Goal: Entertainment & Leisure: Consume media (video, audio)

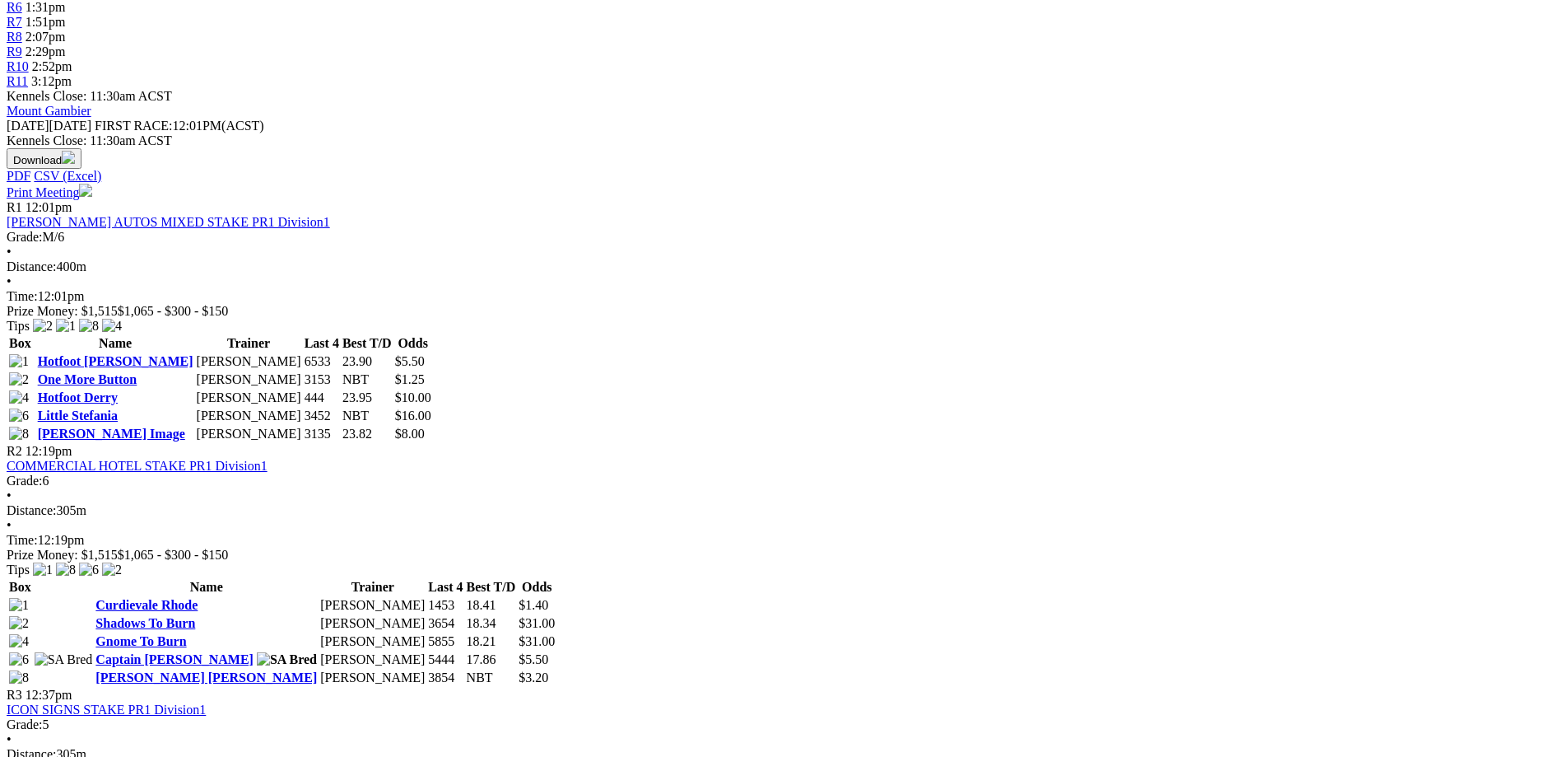
scroll to position [164, 0]
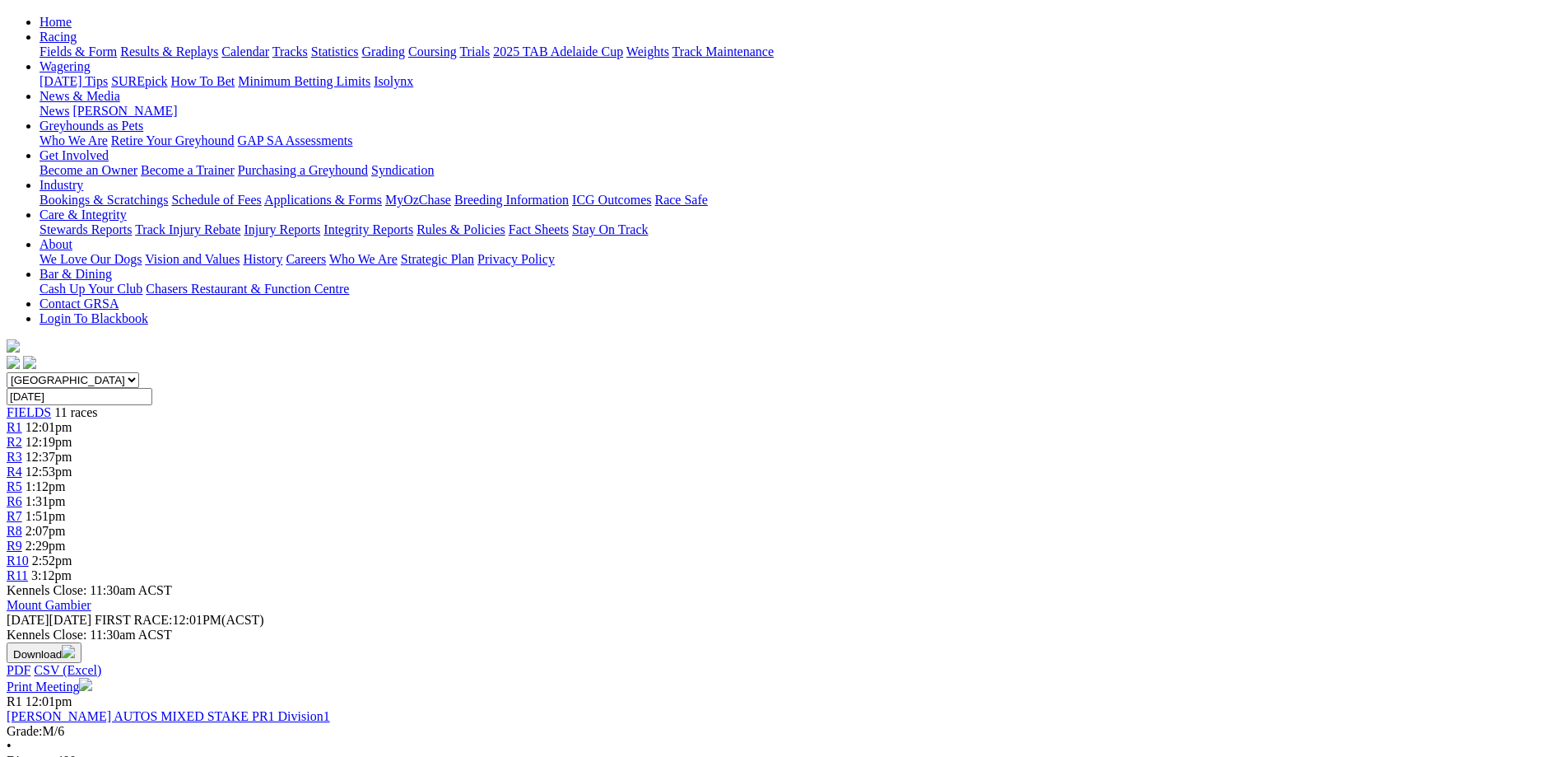
drag, startPoint x: 698, startPoint y: 712, endPoint x: 1457, endPoint y: 355, distance: 838.8
click at [92, 678] on img at bounding box center [85, 684] width 13 height 13
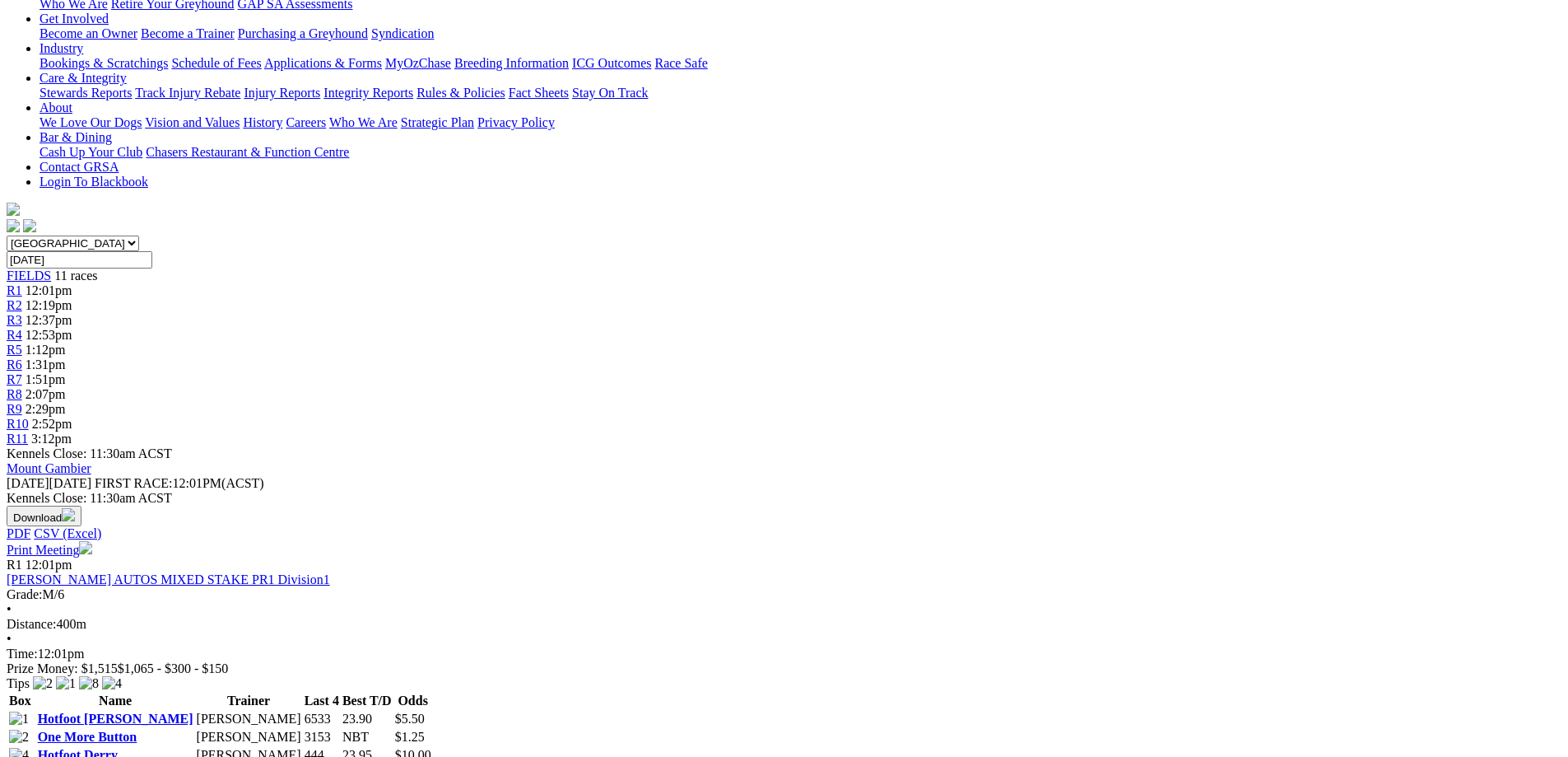
scroll to position [0, 0]
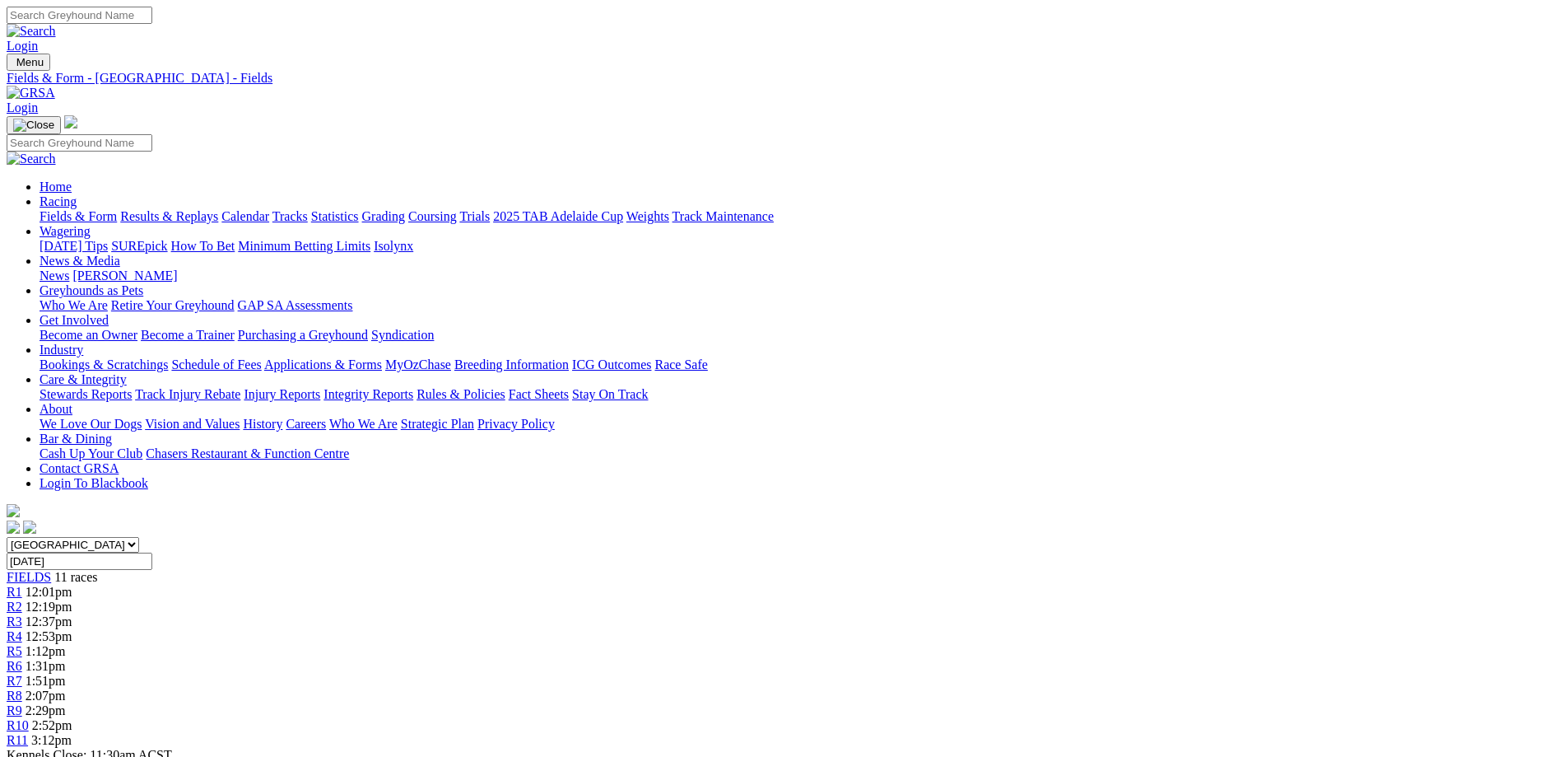
click at [153, 552] on input "Sunday, 7 Sep 2025" at bounding box center [79, 560] width 145 height 17
type input "Yesterday, 4 Sep 2025"
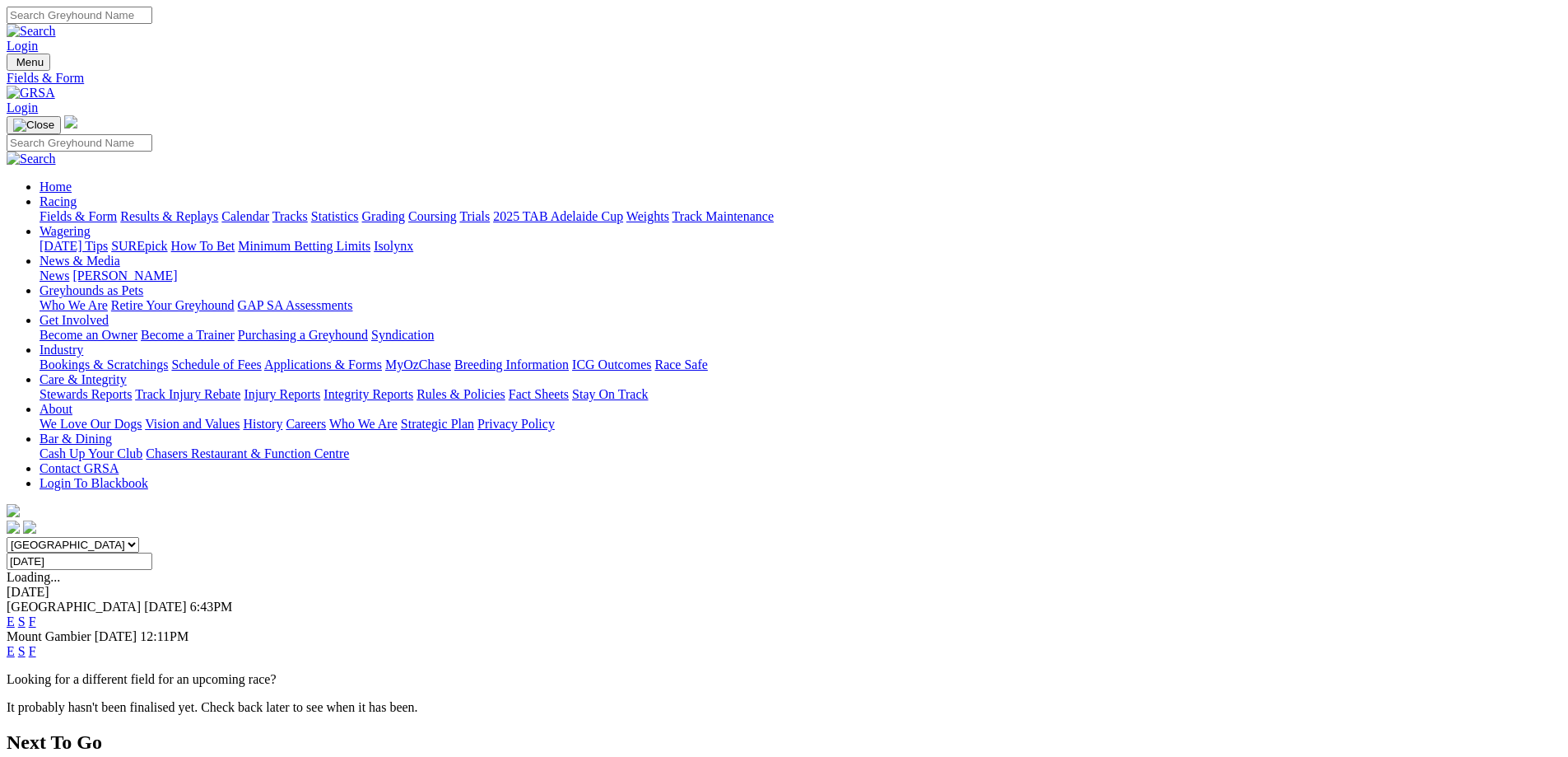
click at [36, 644] on link "F" at bounding box center [32, 651] width 7 height 14
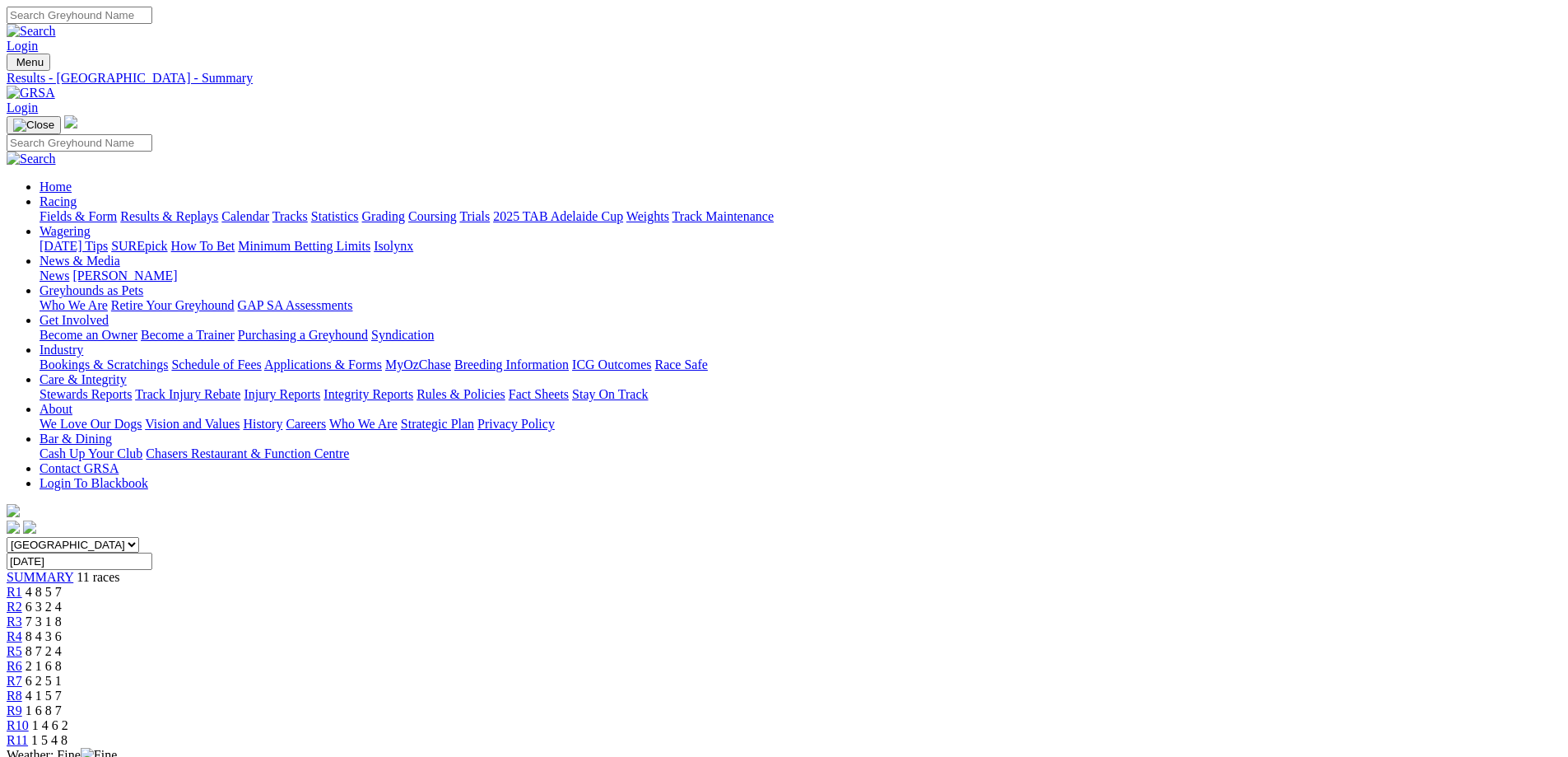
click at [22, 600] on span "R2" at bounding box center [13, 607] width 15 height 14
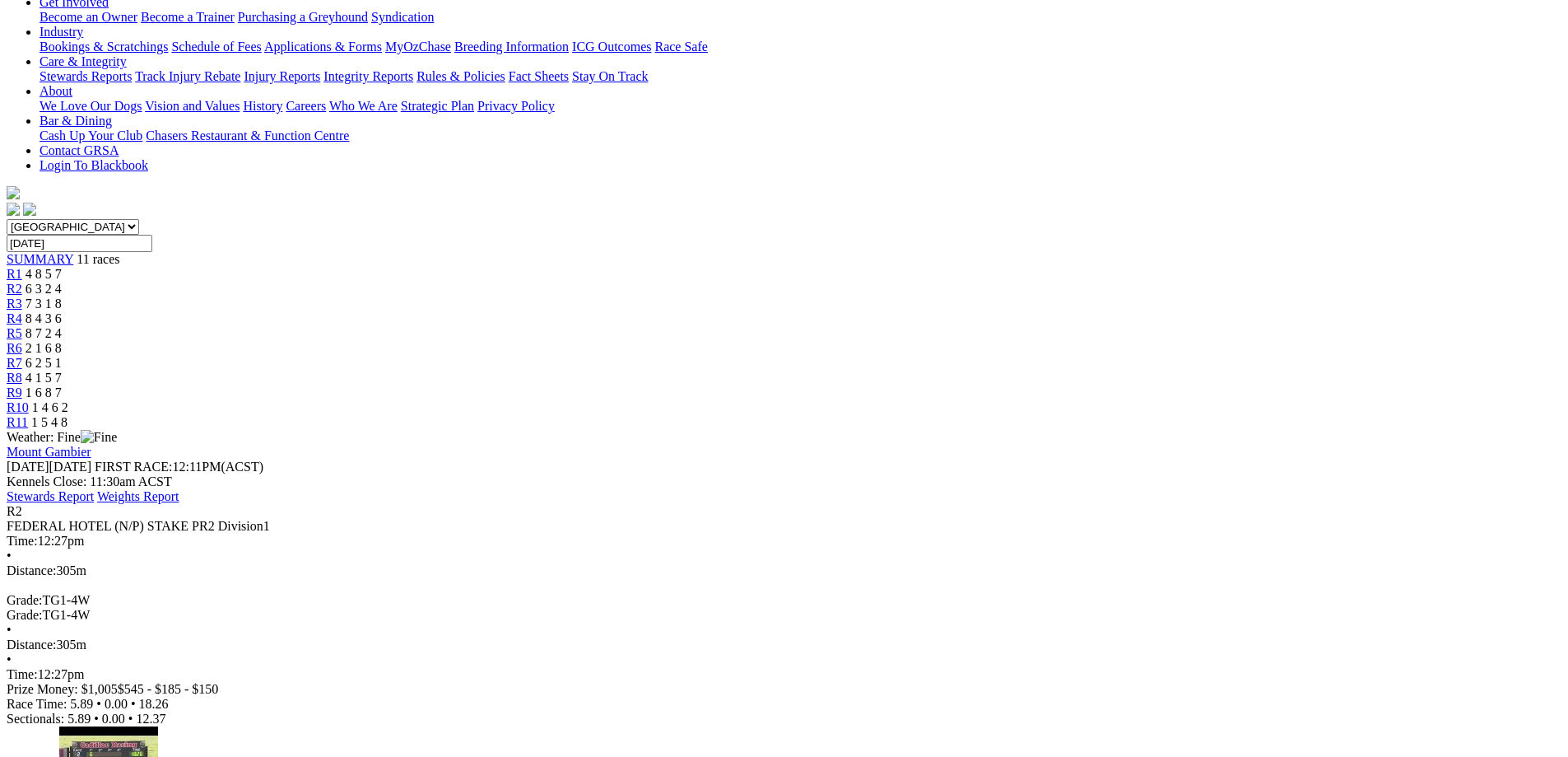
scroll to position [330, 0]
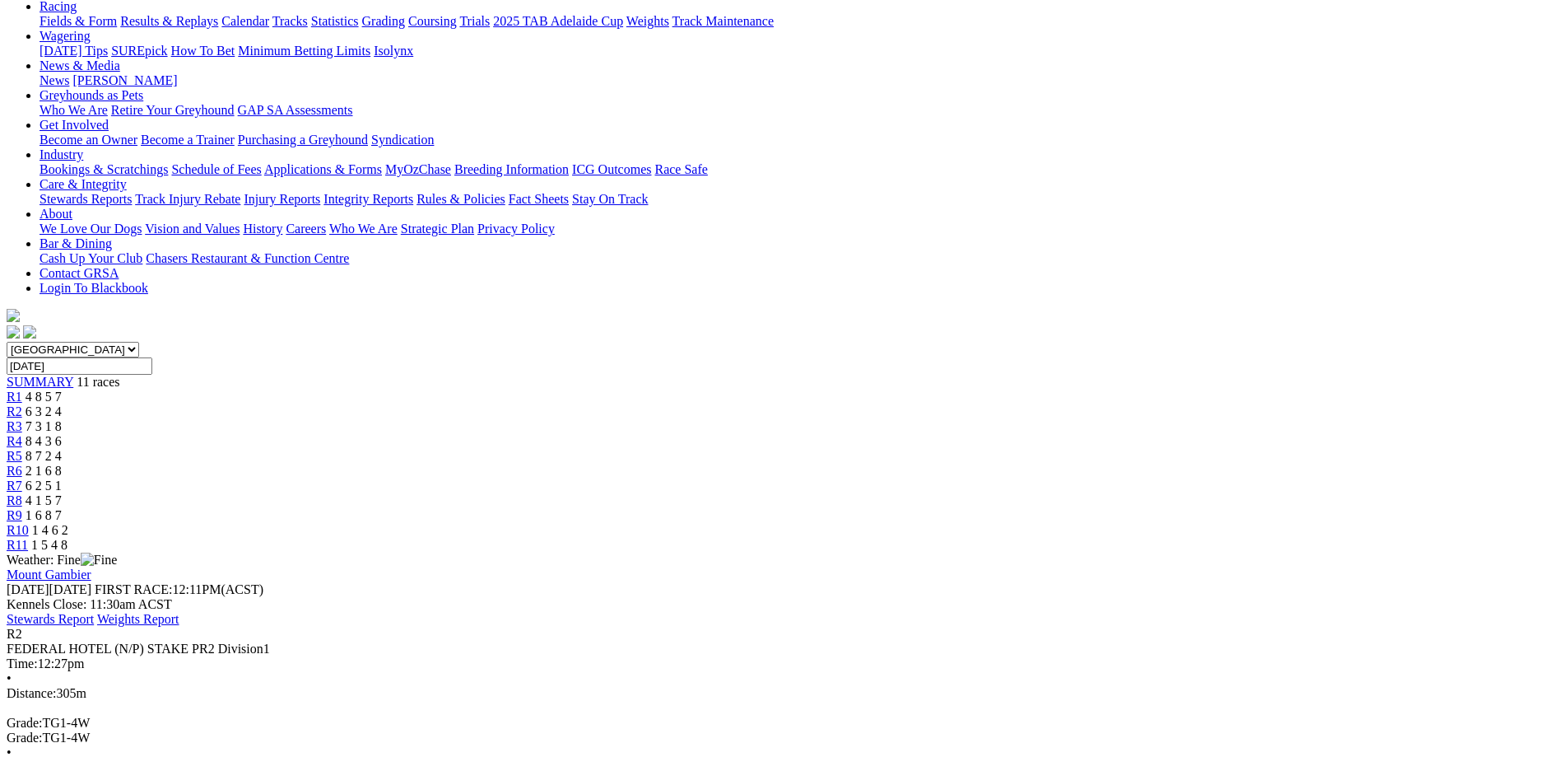
scroll to position [164, 0]
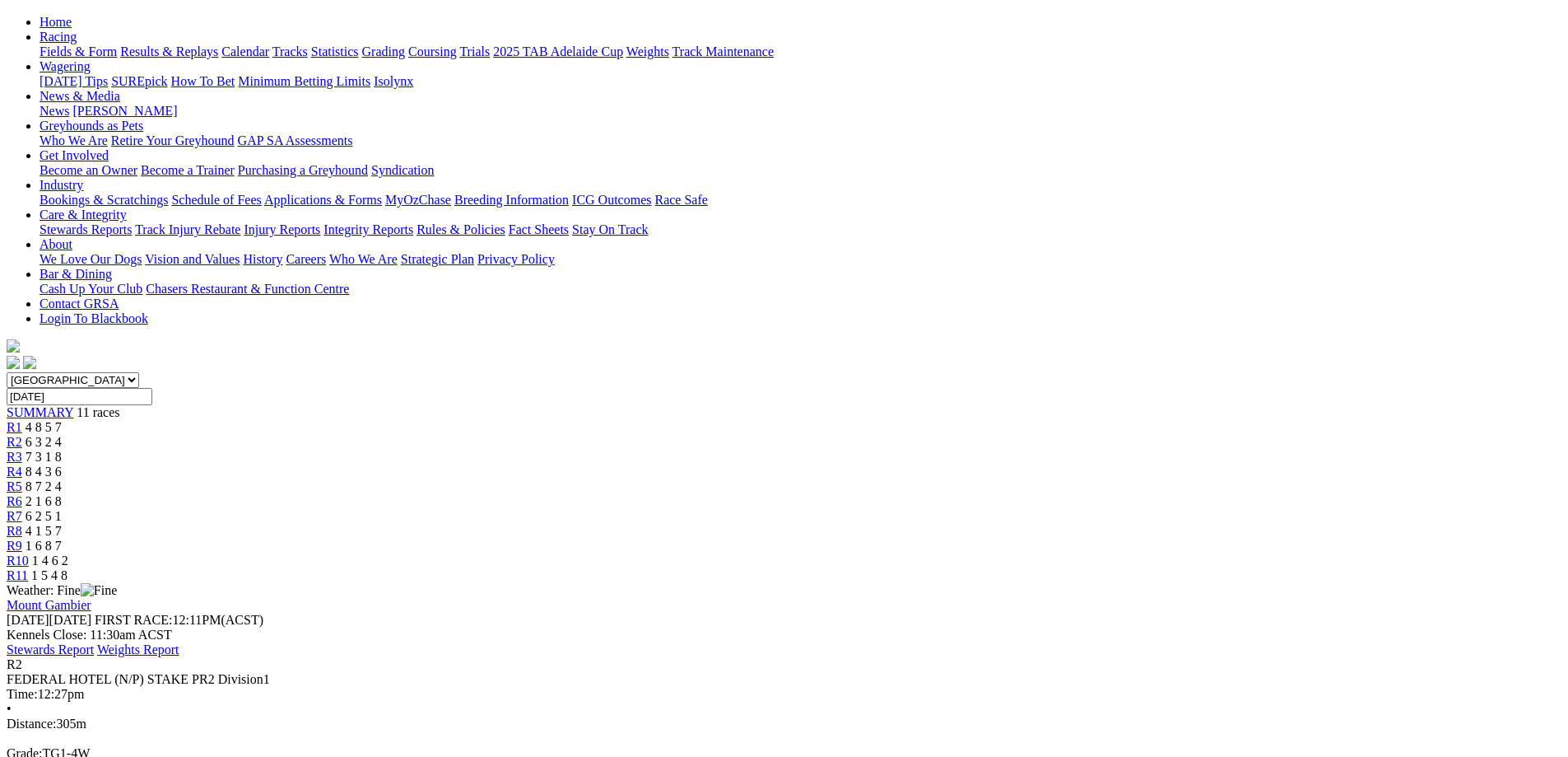
click at [74, 405] on span "SUMMARY" at bounding box center [39, 412] width 66 height 14
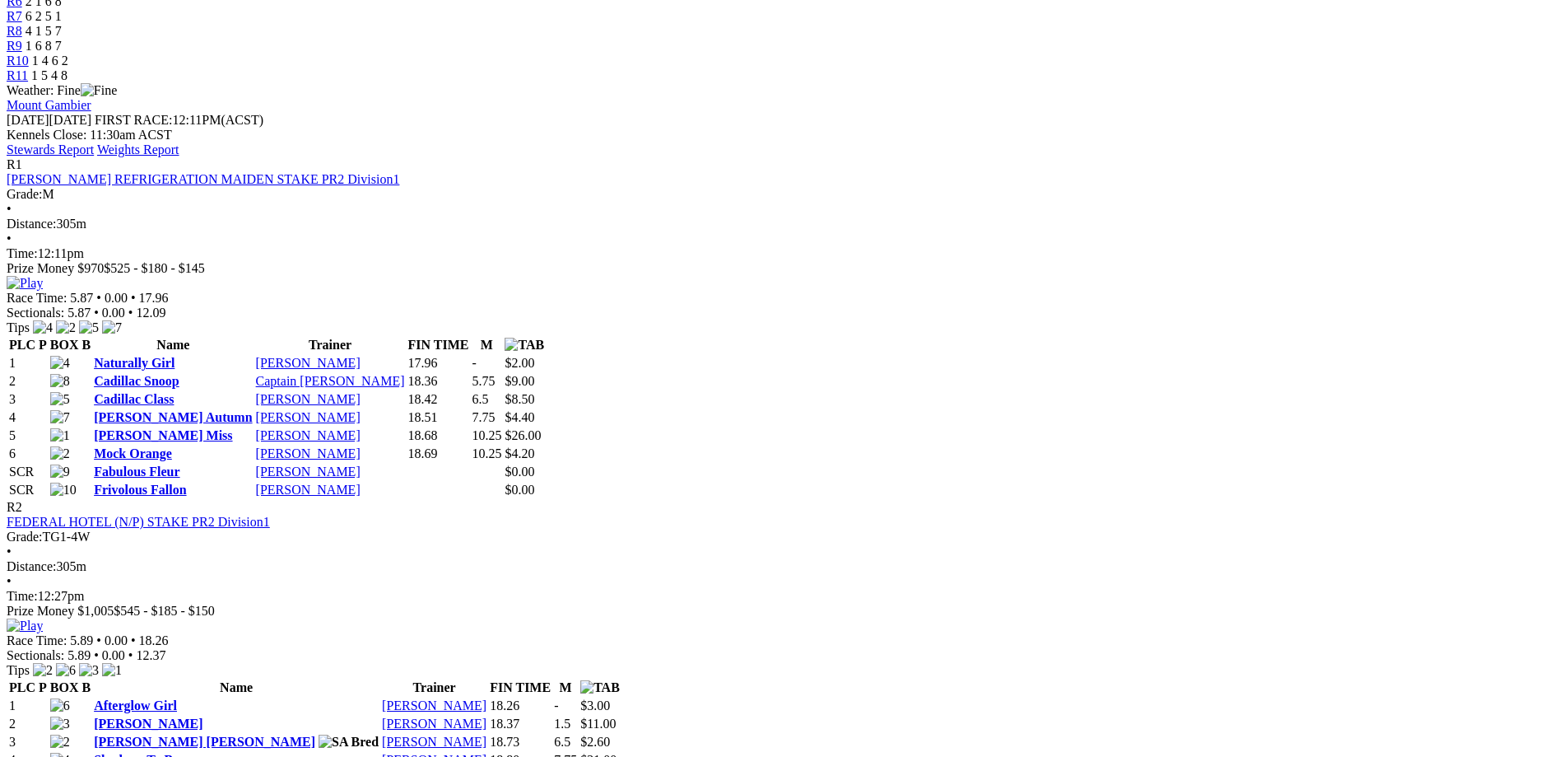
scroll to position [741, 0]
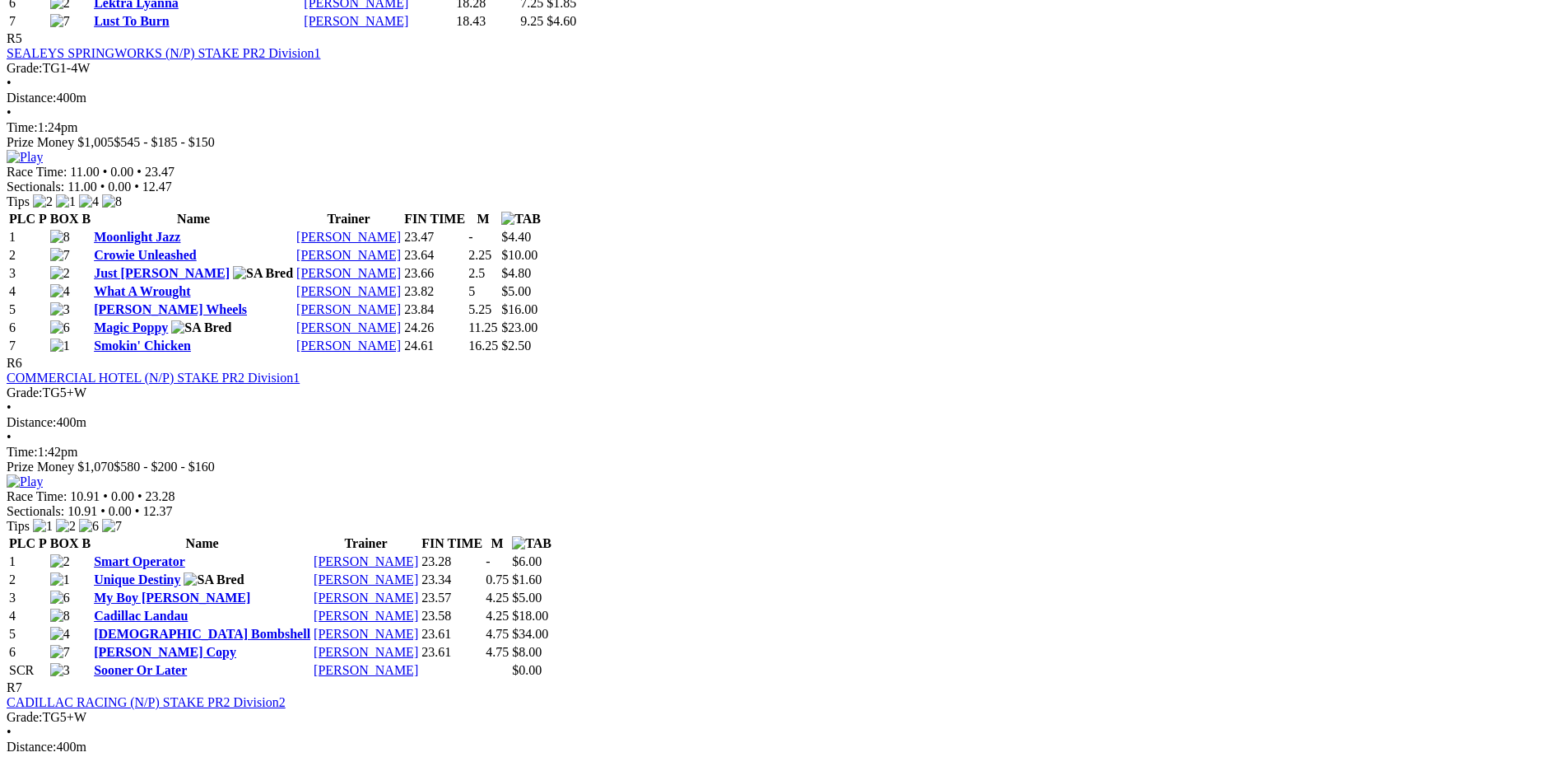
scroll to position [2141, 0]
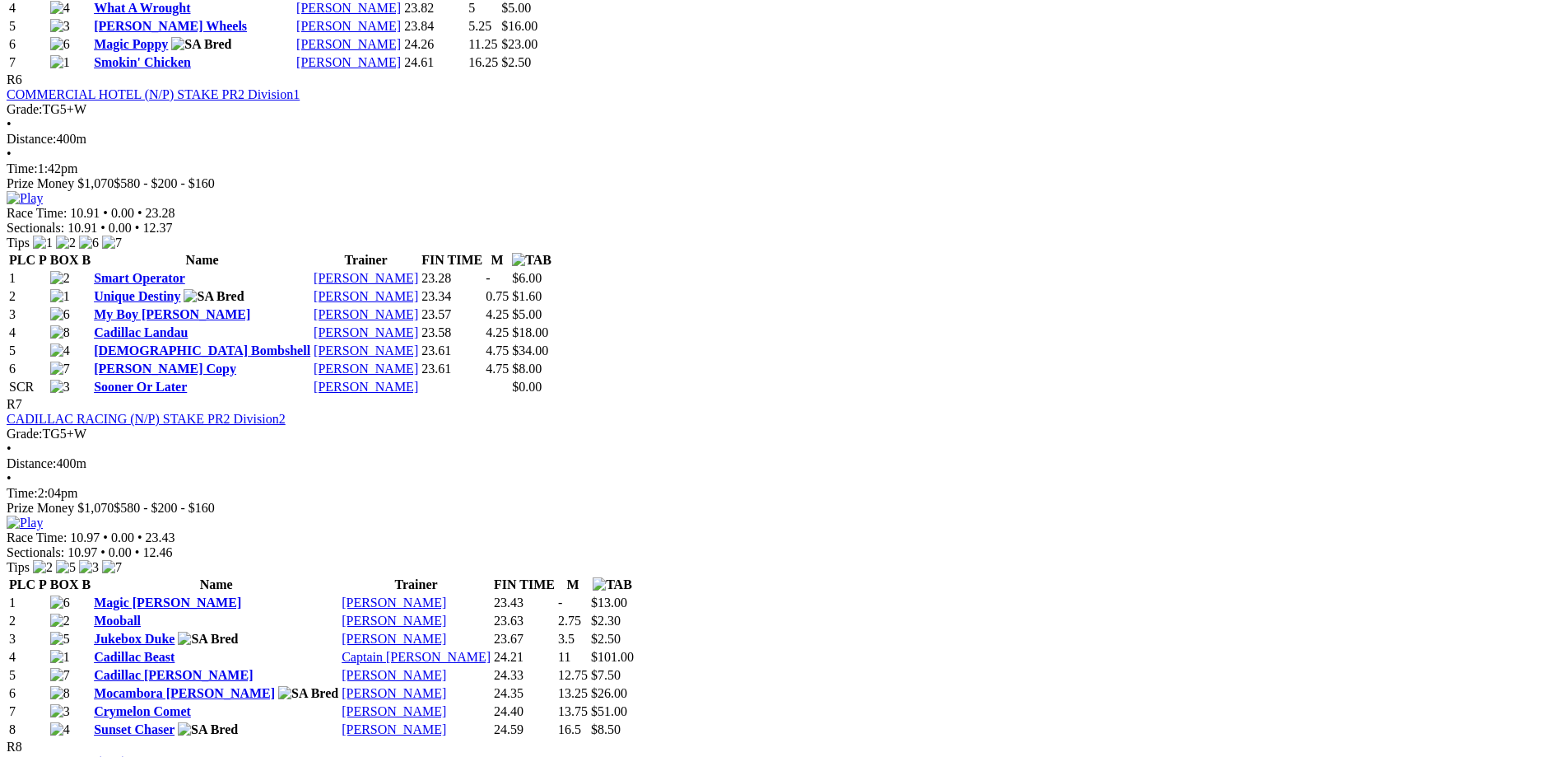
scroll to position [2470, 0]
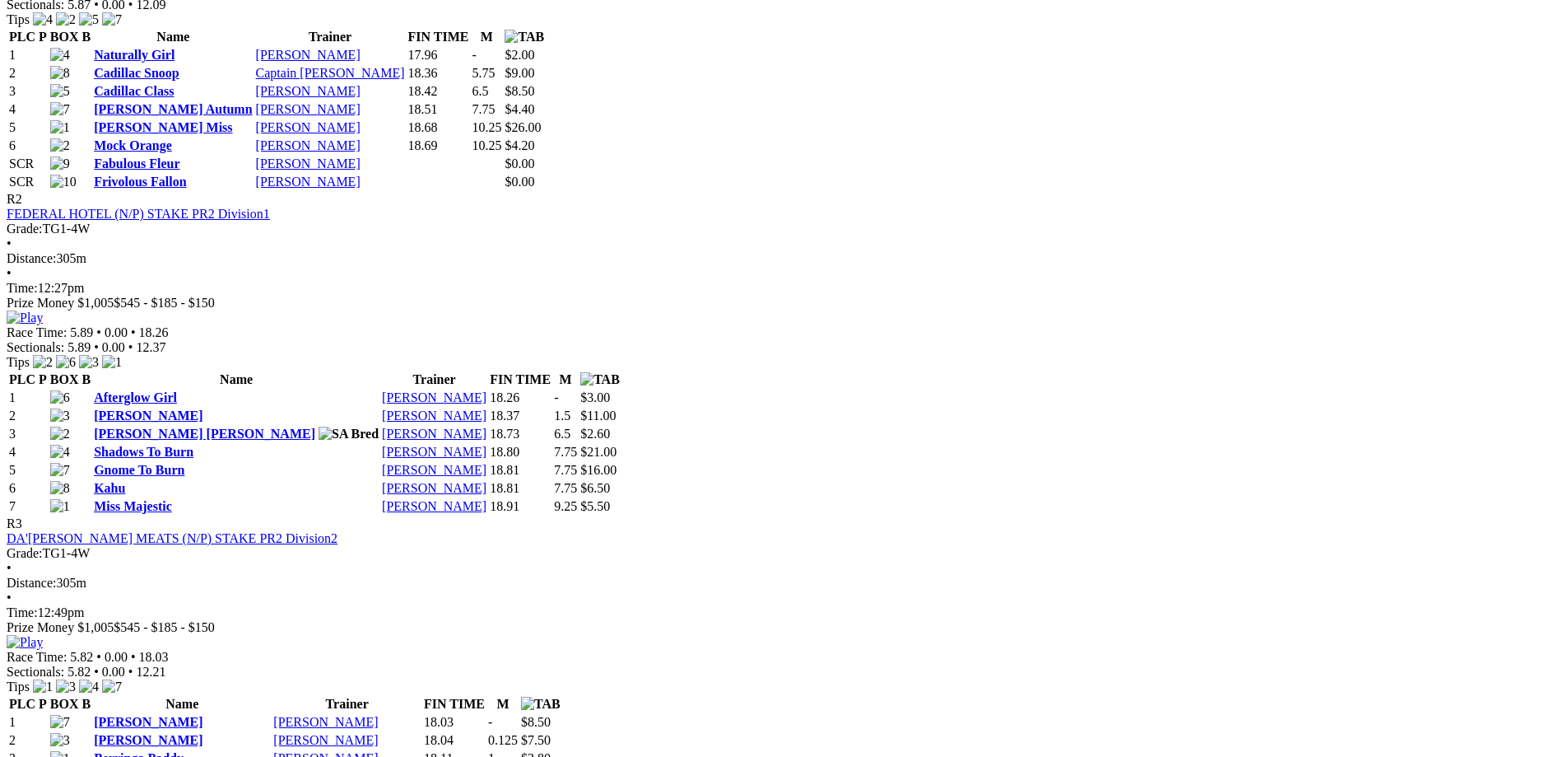
scroll to position [1070, 0]
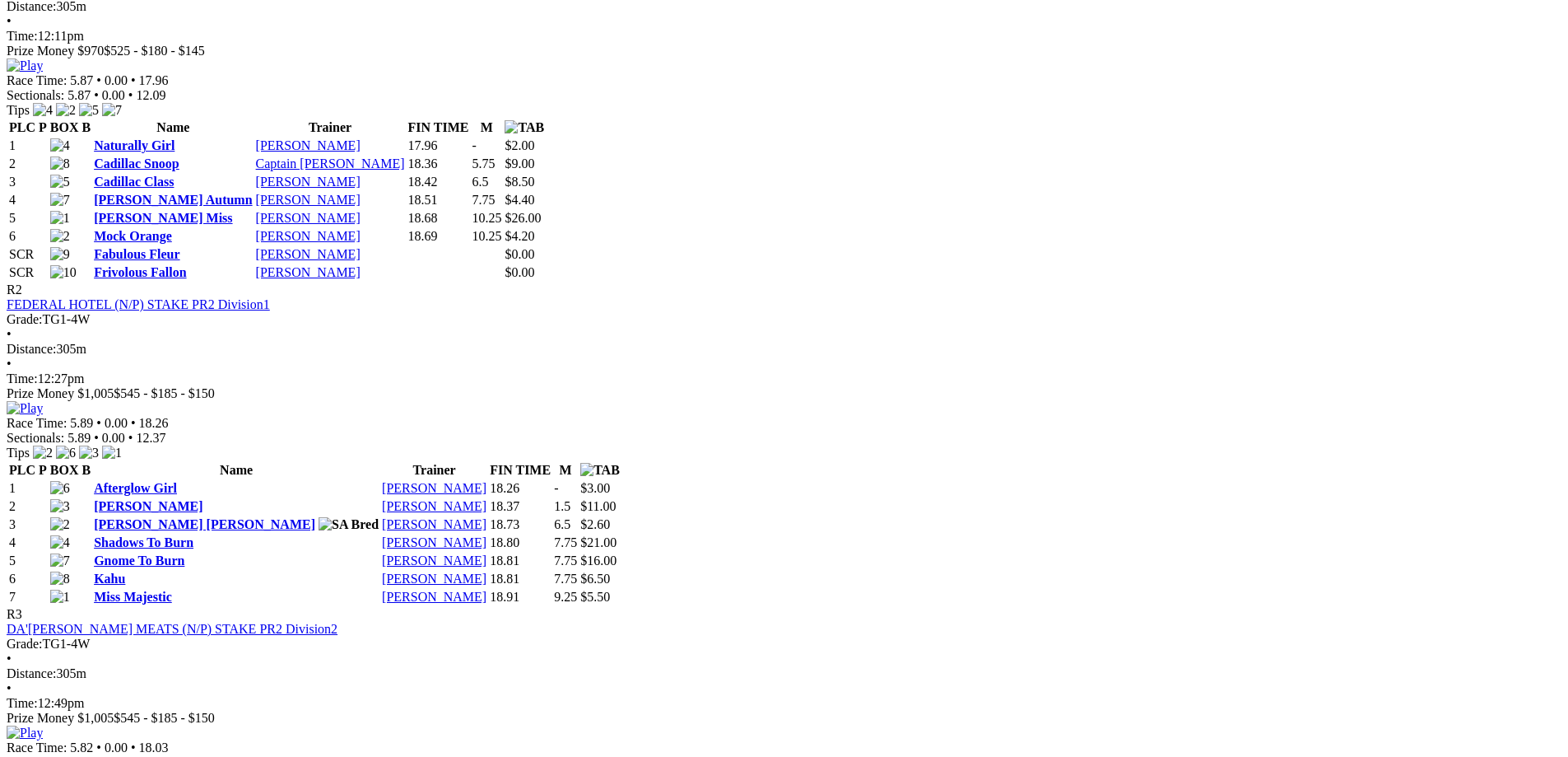
scroll to position [659, 0]
